Goal: Information Seeking & Learning: Learn about a topic

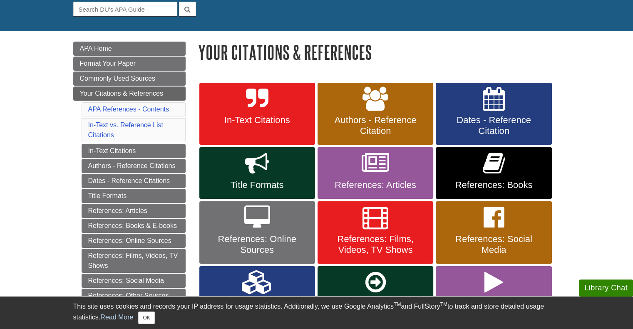
scroll to position [85, 0]
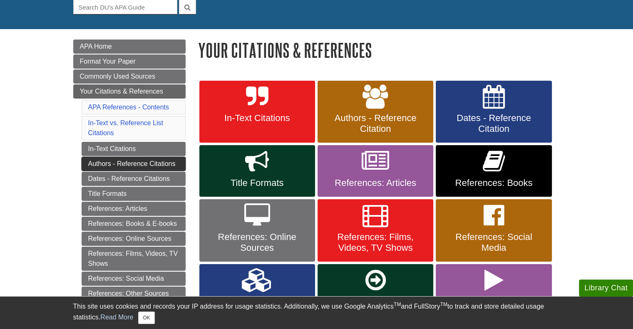
click at [136, 164] on link "Authors - Reference Citations" at bounding box center [134, 164] width 104 height 14
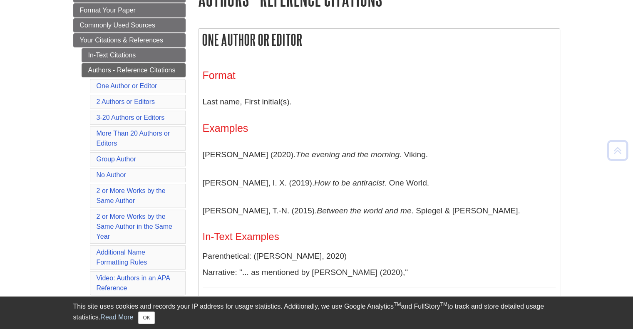
scroll to position [137, 0]
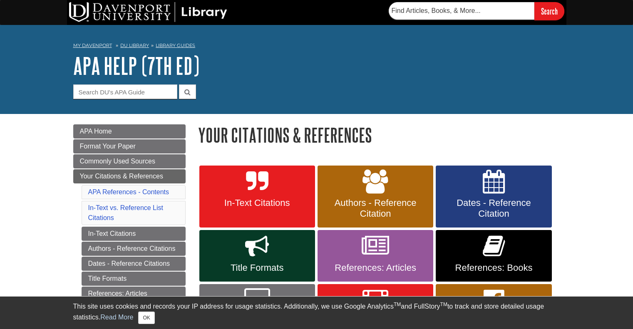
scroll to position [72, 0]
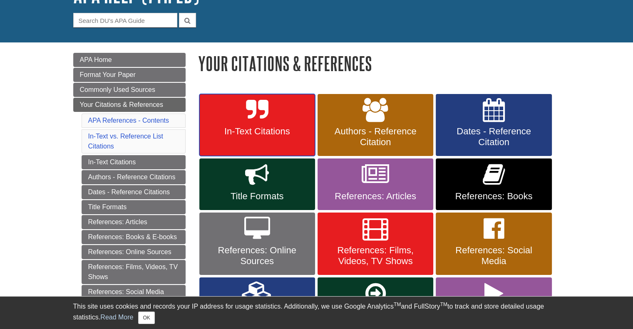
click at [245, 131] on span "In-Text Citations" at bounding box center [257, 131] width 103 height 11
